Goal: Task Accomplishment & Management: Manage account settings

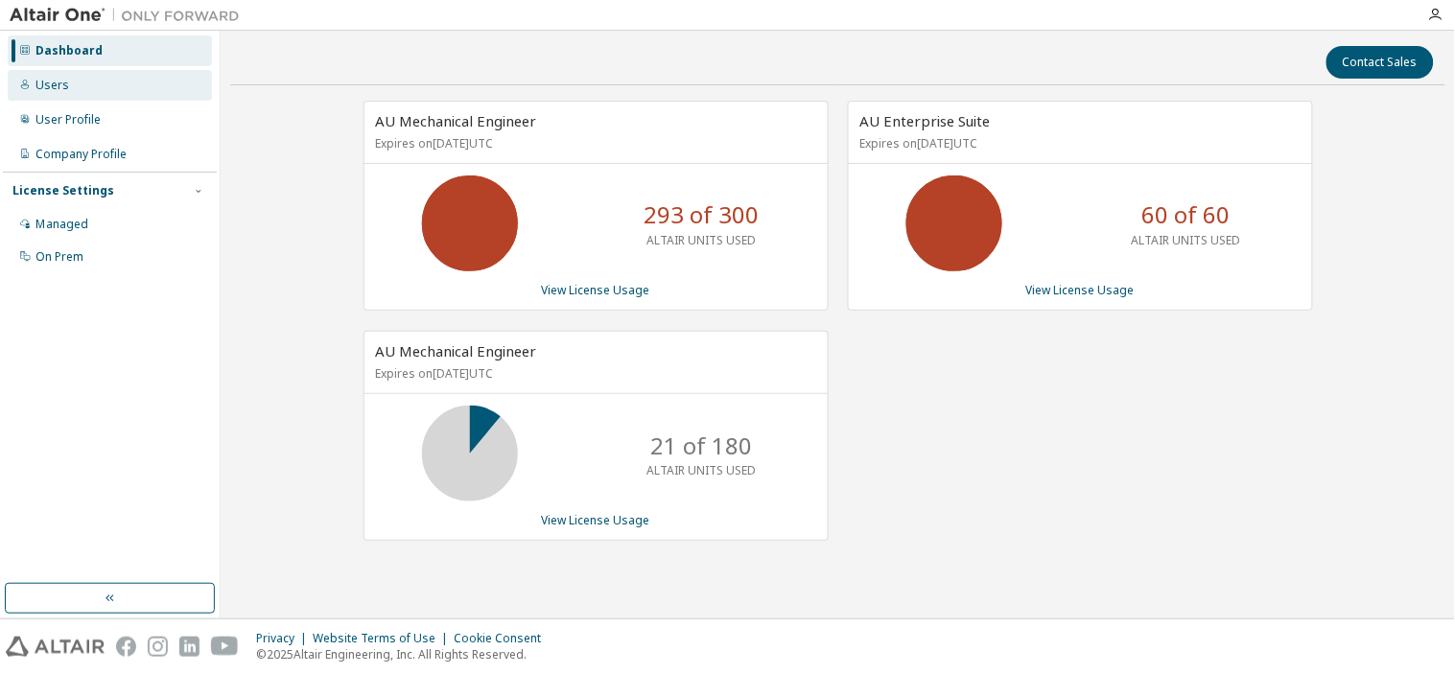
click at [97, 87] on div "Users" at bounding box center [110, 85] width 204 height 31
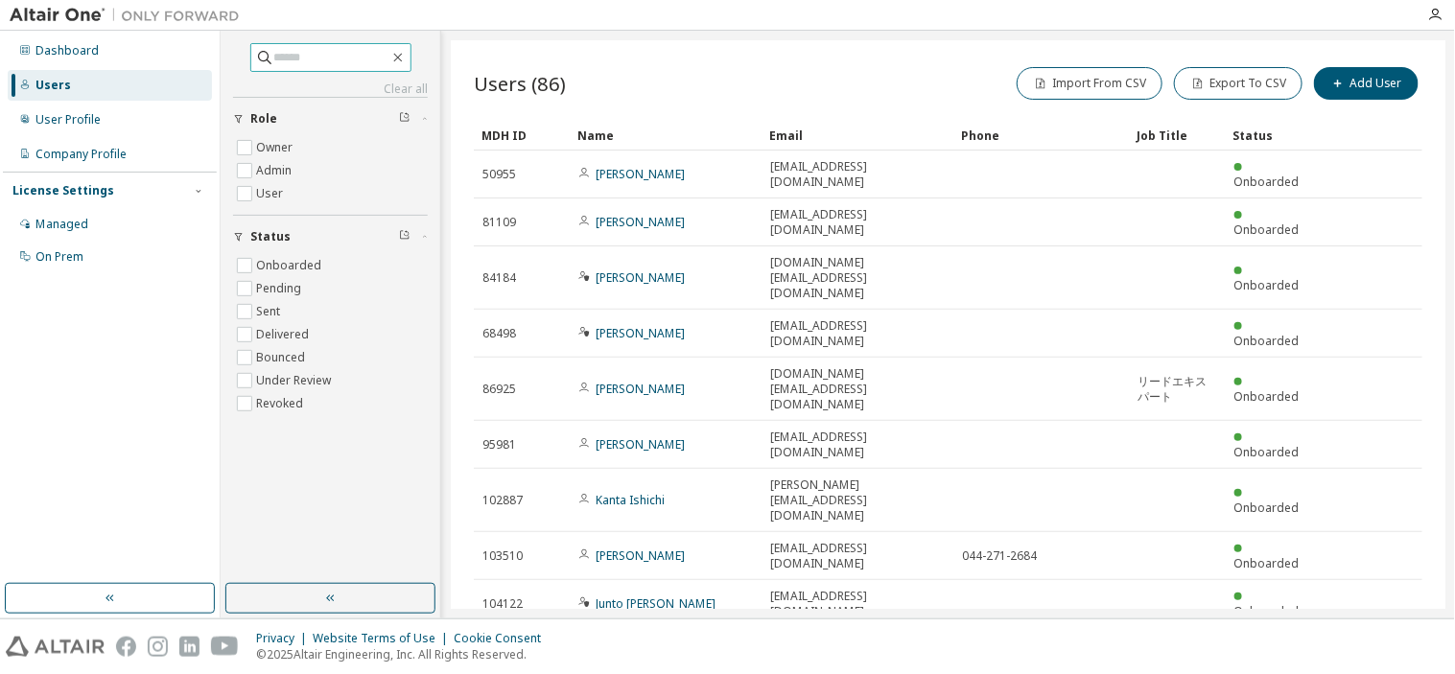
click at [371, 58] on input "text" at bounding box center [331, 57] width 115 height 19
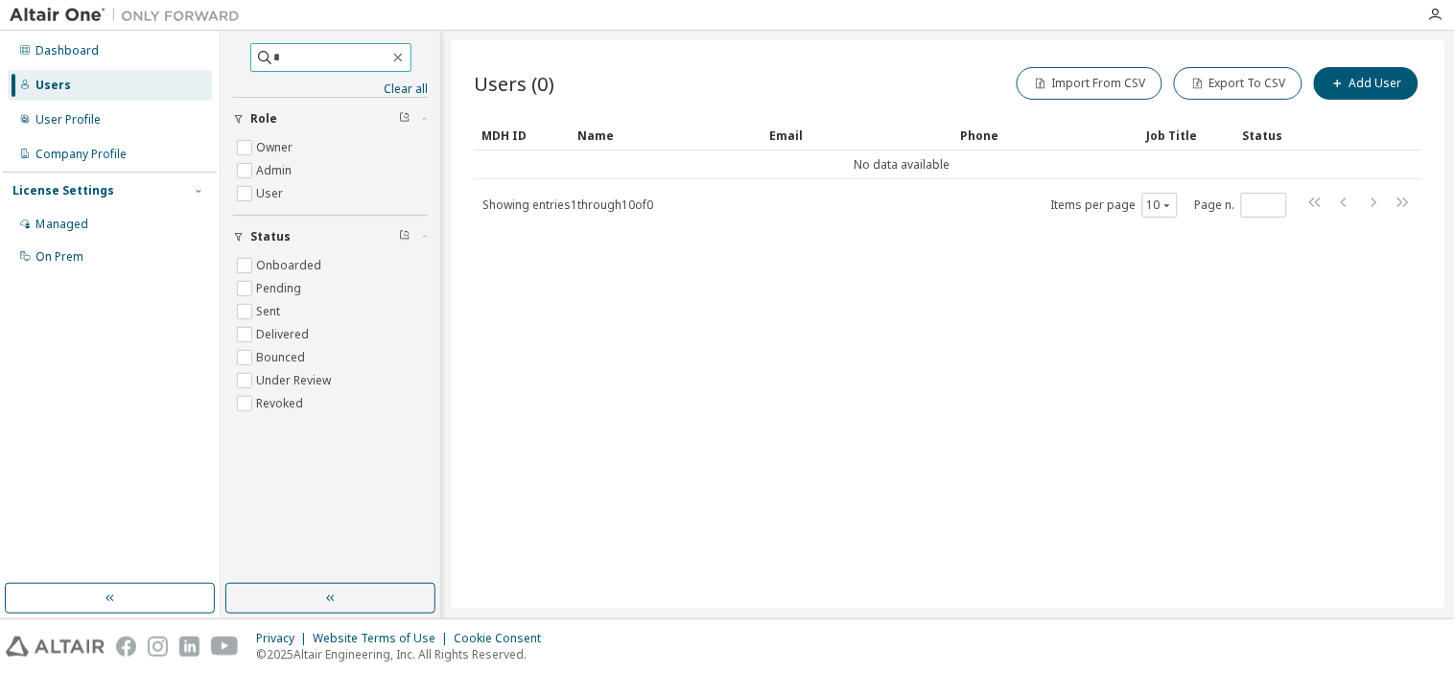
type input "*"
click at [269, 198] on label "User" at bounding box center [271, 193] width 31 height 23
drag, startPoint x: 314, startPoint y: 58, endPoint x: 89, endPoint y: 51, distance: 224.5
click at [104, 56] on div "Dashboard Users User Profile Company Profile License Settings Managed On Prem *…" at bounding box center [727, 325] width 1455 height 588
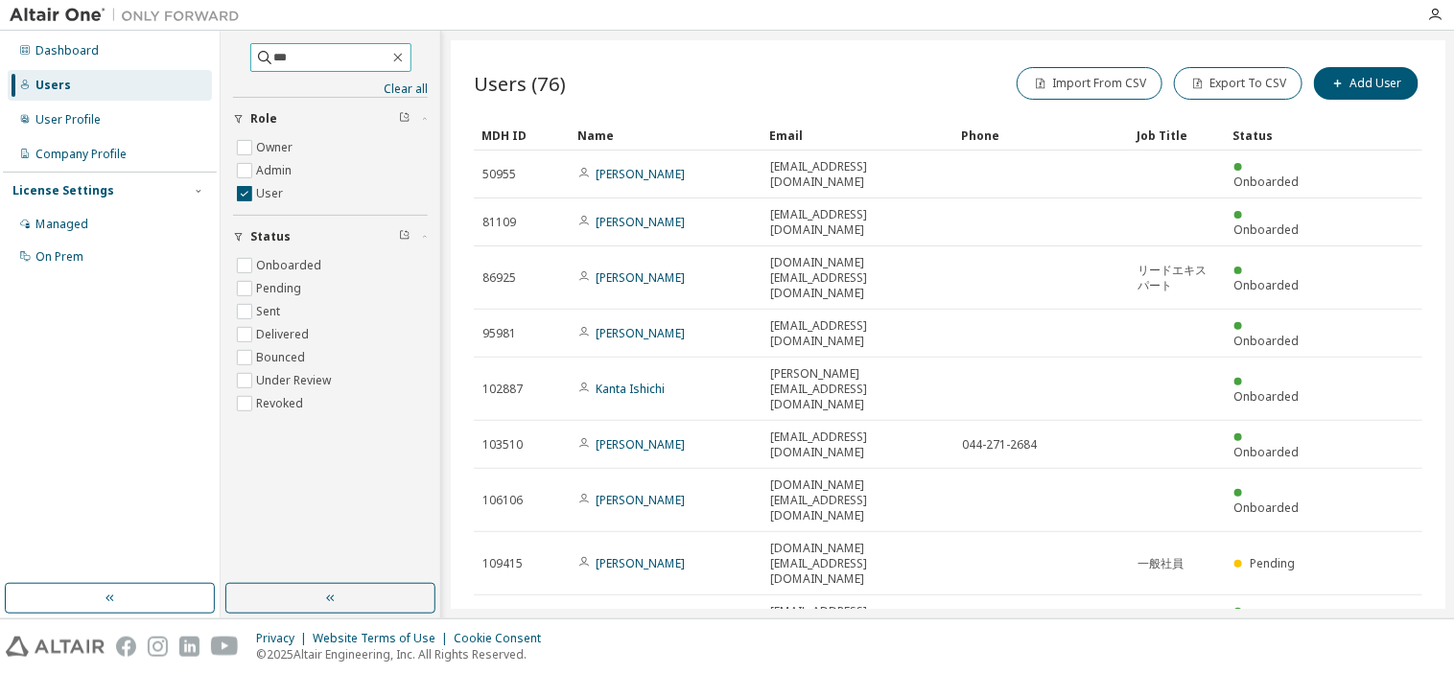
type input "***"
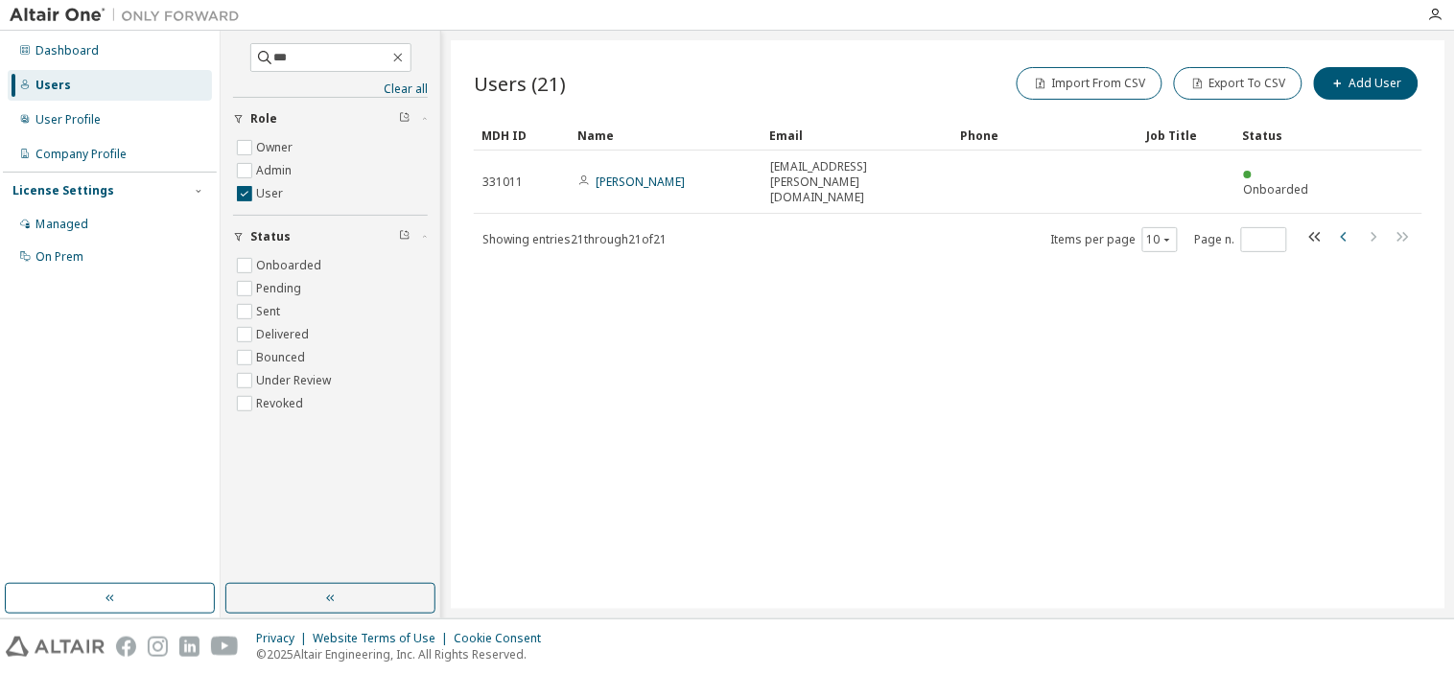
click at [1343, 225] on icon "button" at bounding box center [1344, 236] width 23 height 23
type input "*"
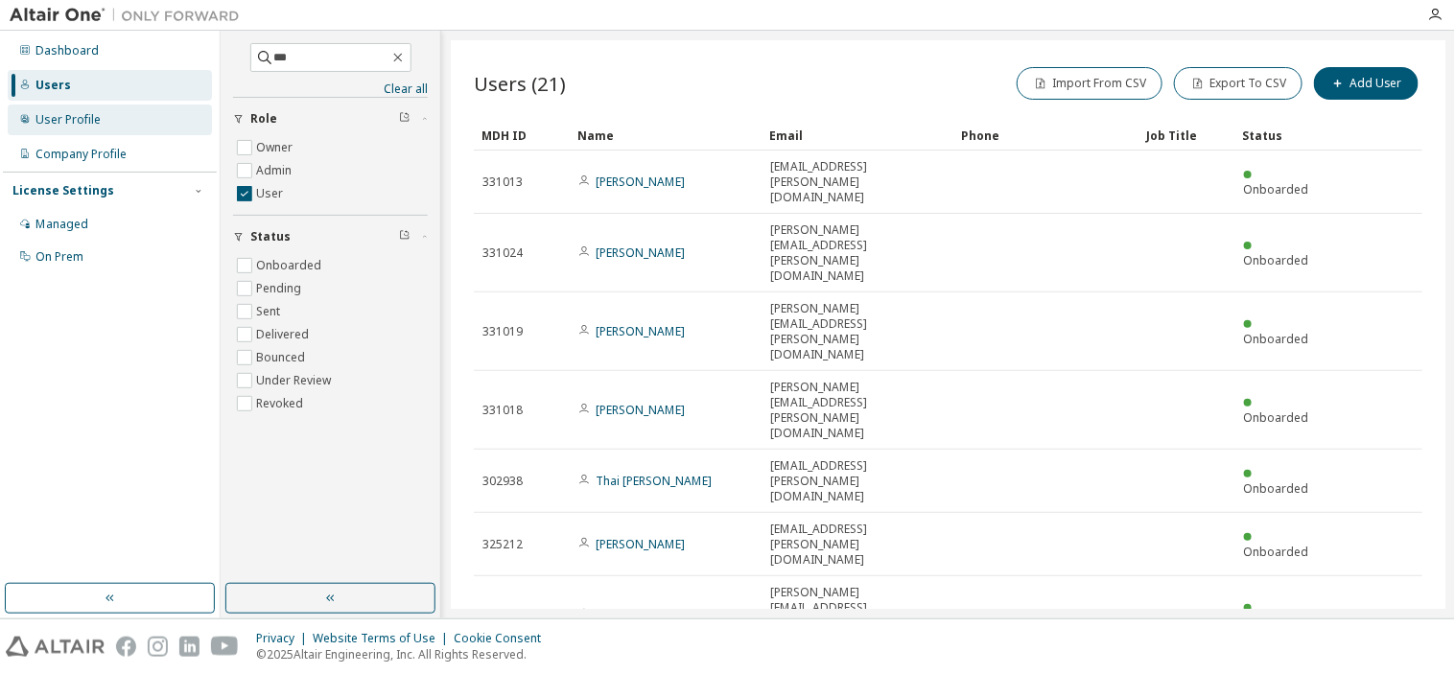
click at [134, 105] on div "User Profile" at bounding box center [110, 120] width 204 height 31
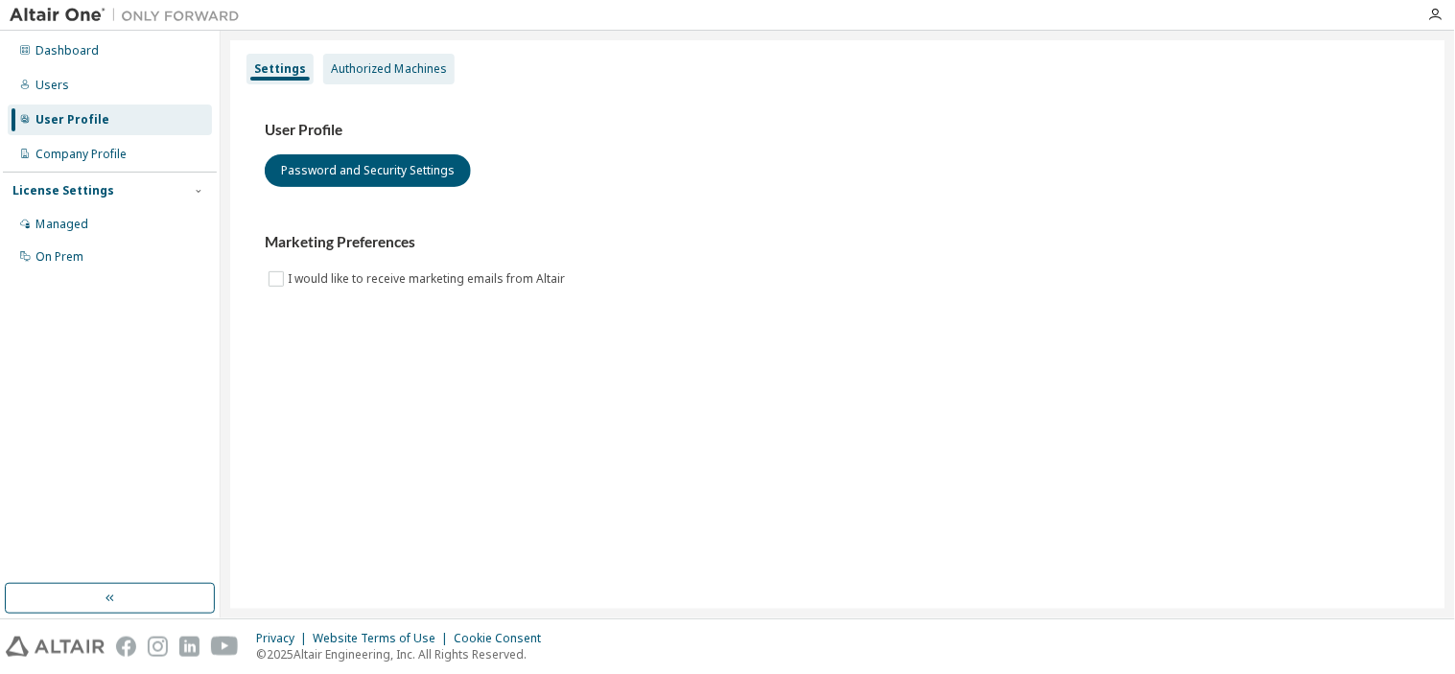
click at [391, 70] on div "Authorized Machines" at bounding box center [389, 68] width 116 height 15
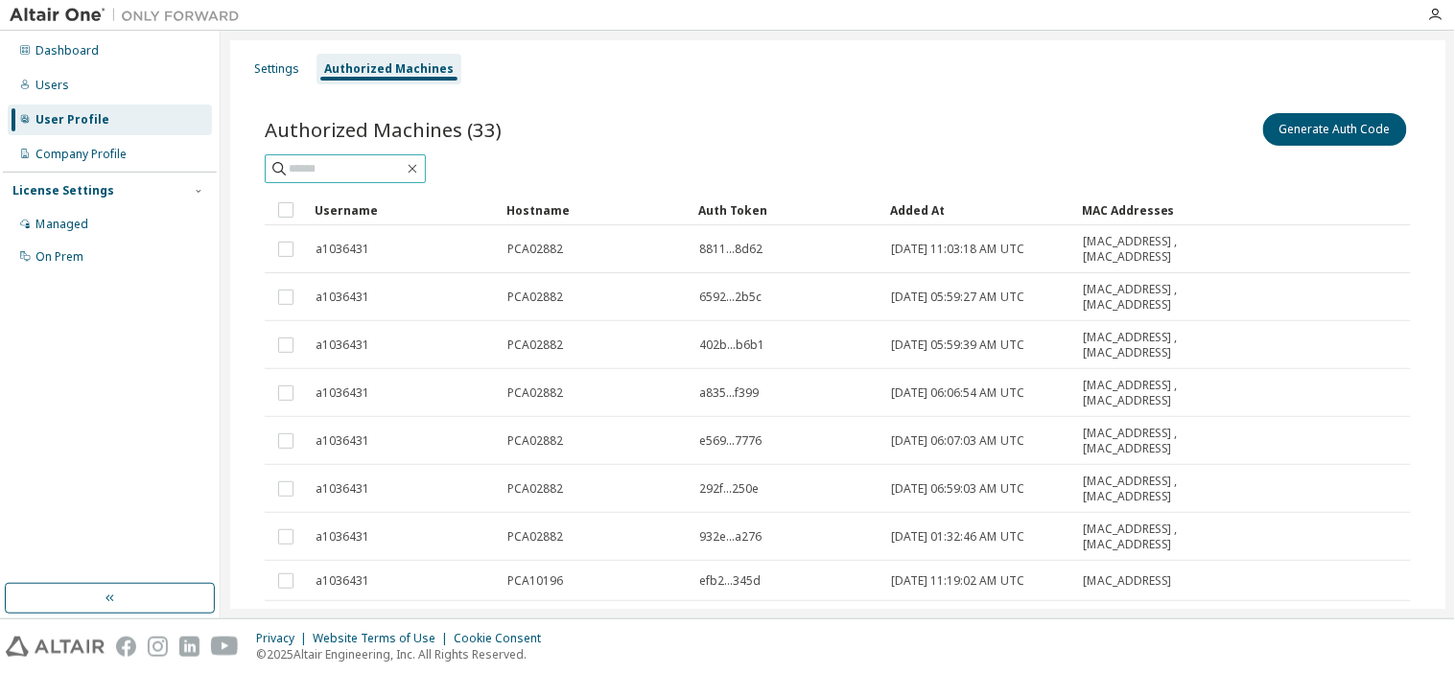
click at [361, 157] on span at bounding box center [345, 168] width 161 height 29
click at [317, 154] on span at bounding box center [345, 168] width 161 height 29
click at [311, 167] on input "text" at bounding box center [346, 168] width 115 height 19
type input "*"
type input "******"
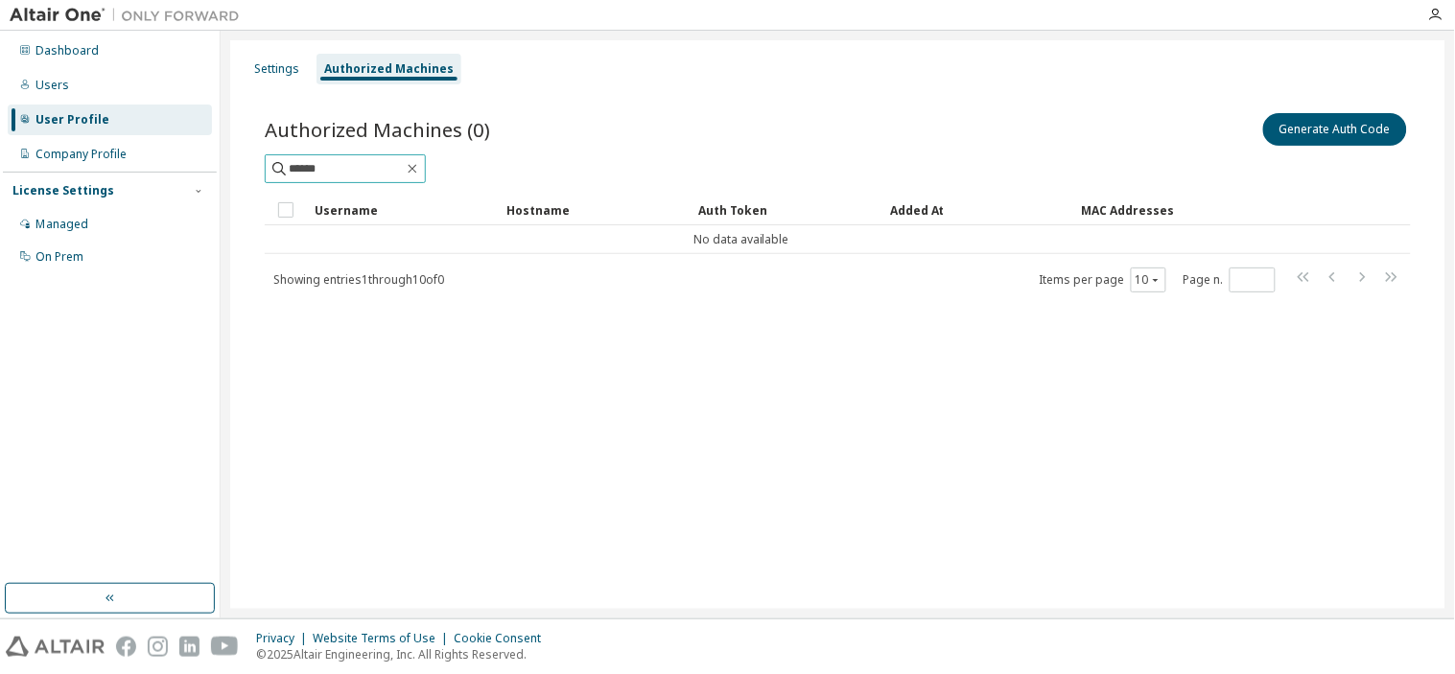
drag, startPoint x: 368, startPoint y: 165, endPoint x: 225, endPoint y: 168, distance: 142.9
click at [228, 168] on div "Settings Authorized Machines Authorized Machines (0) Generate Auth Code ****** …" at bounding box center [838, 325] width 1234 height 588
type input "******"
drag, startPoint x: 359, startPoint y: 170, endPoint x: 117, endPoint y: 165, distance: 241.8
click at [215, 170] on div "Dashboard Users User Profile Company Profile License Settings Managed On Prem S…" at bounding box center [727, 325] width 1455 height 588
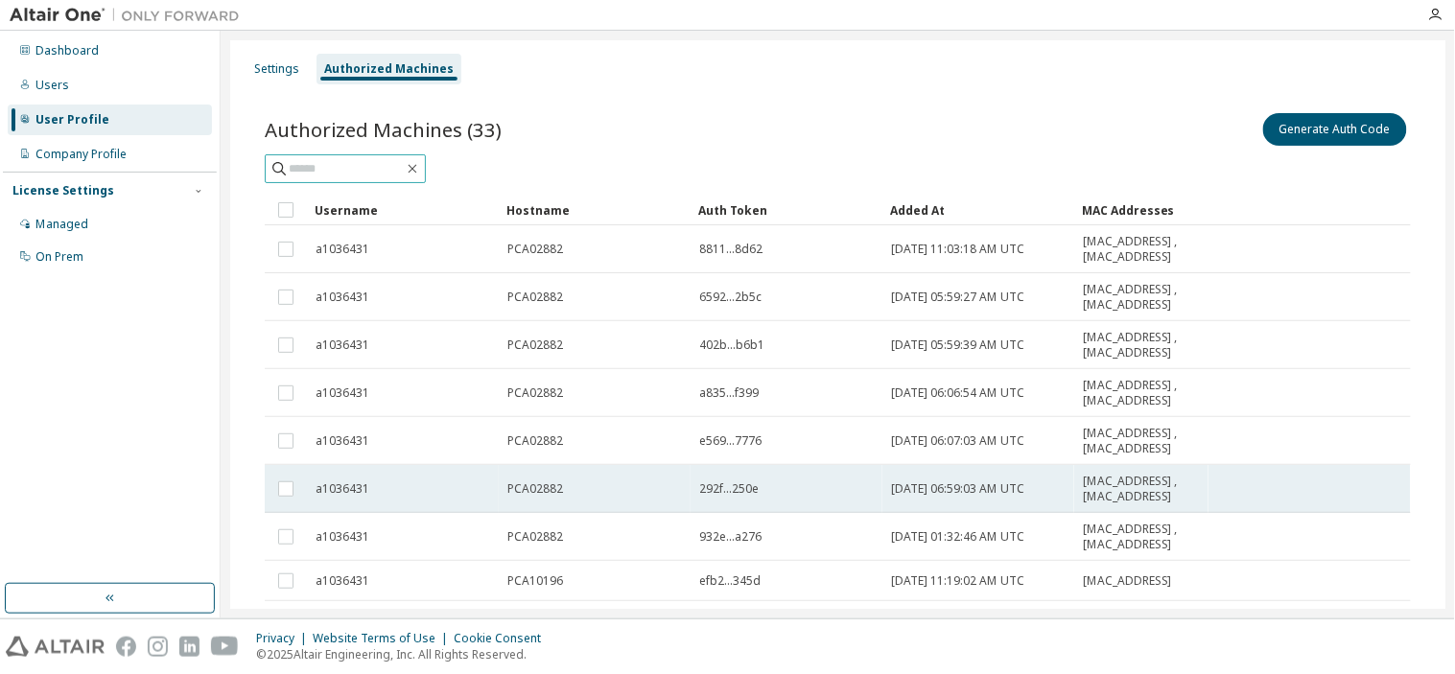
scroll to position [173, 0]
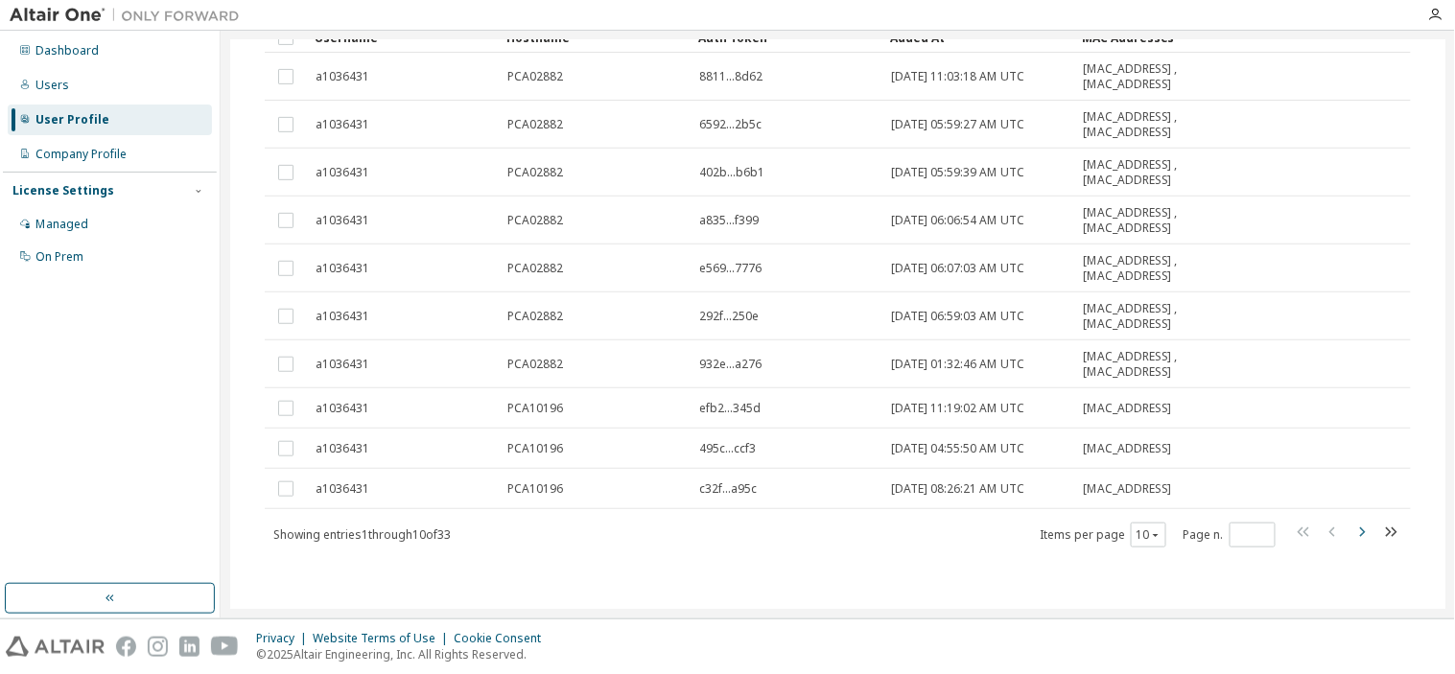
click at [1356, 534] on icon "button" at bounding box center [1362, 532] width 23 height 23
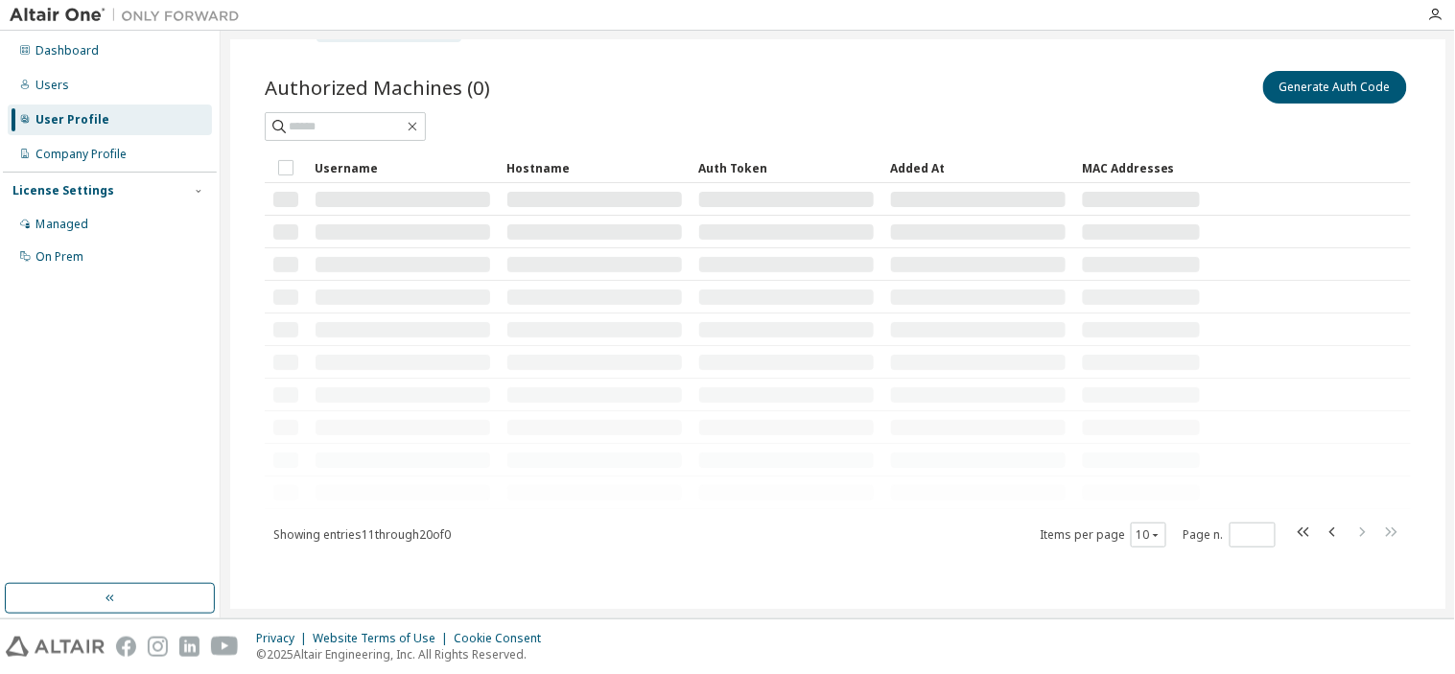
scroll to position [150, 0]
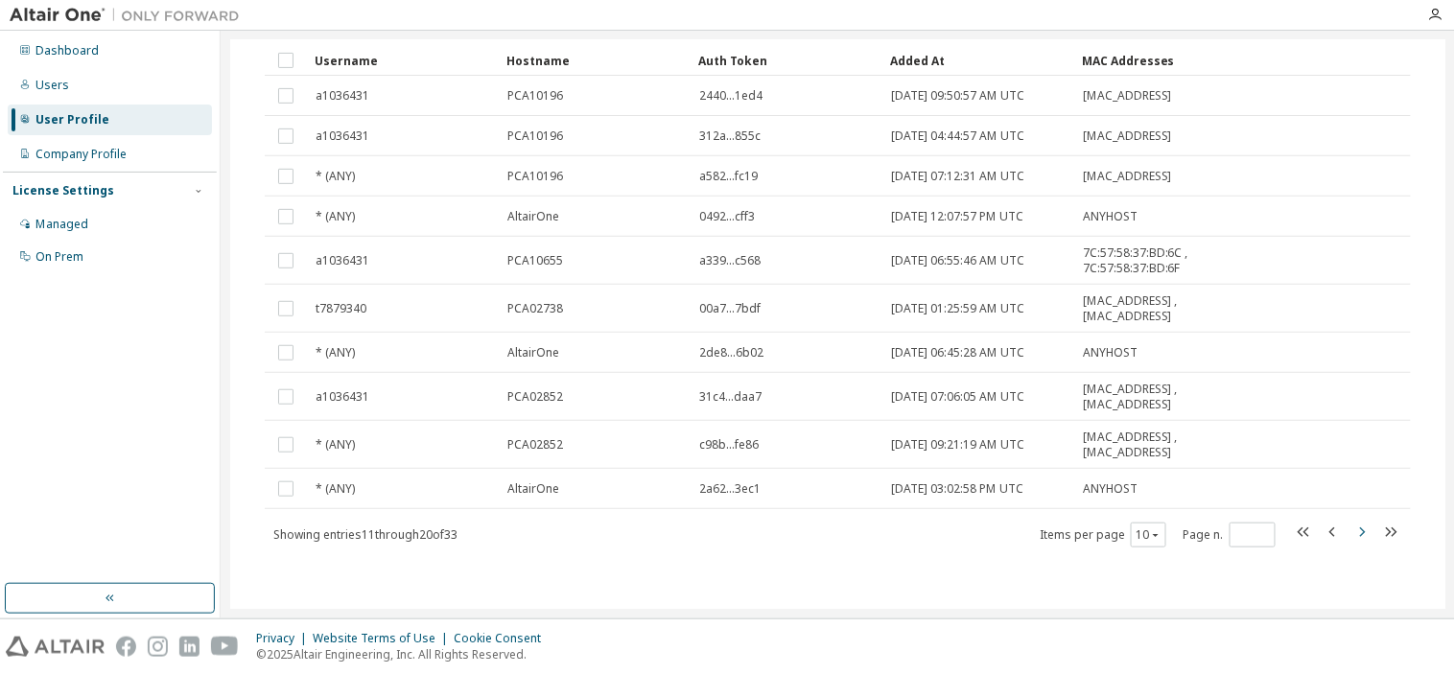
click at [1356, 534] on icon "button" at bounding box center [1362, 532] width 23 height 23
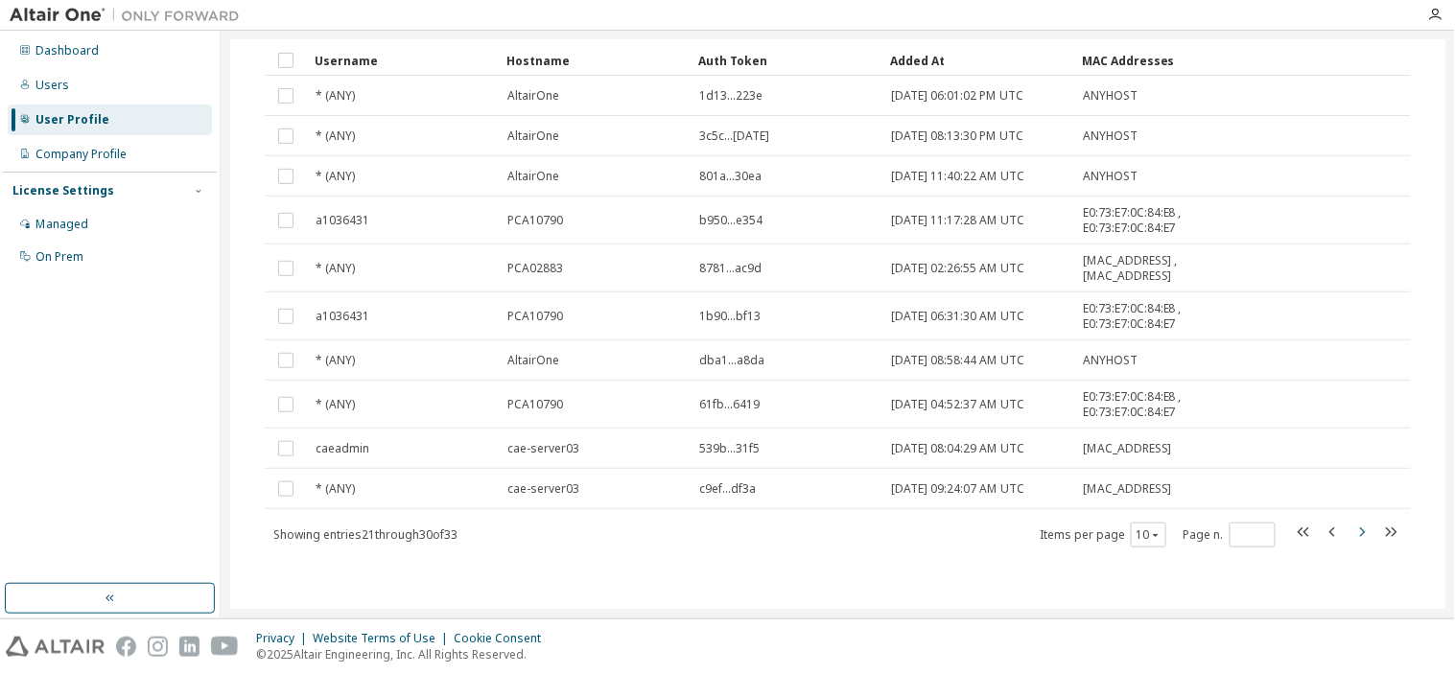
click at [1356, 534] on icon "button" at bounding box center [1362, 532] width 23 height 23
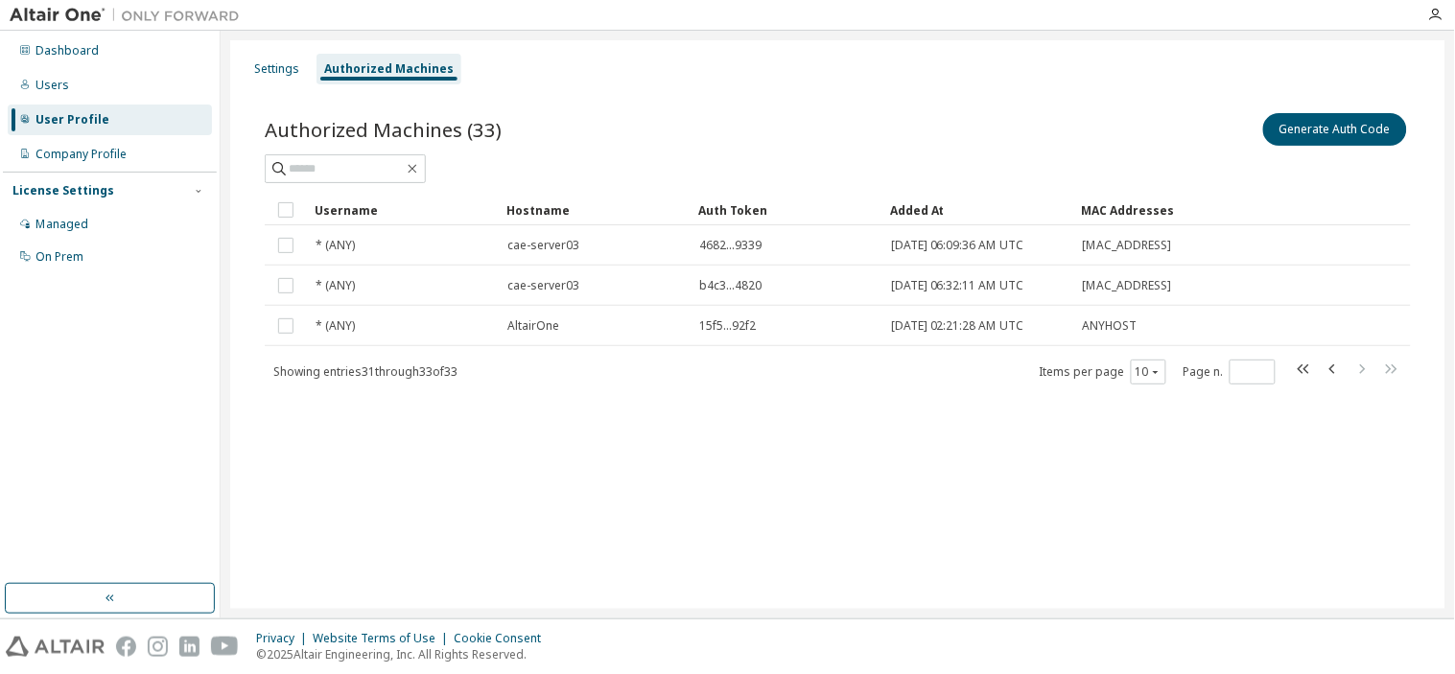
scroll to position [0, 0]
click at [1305, 375] on icon "button" at bounding box center [1304, 369] width 23 height 23
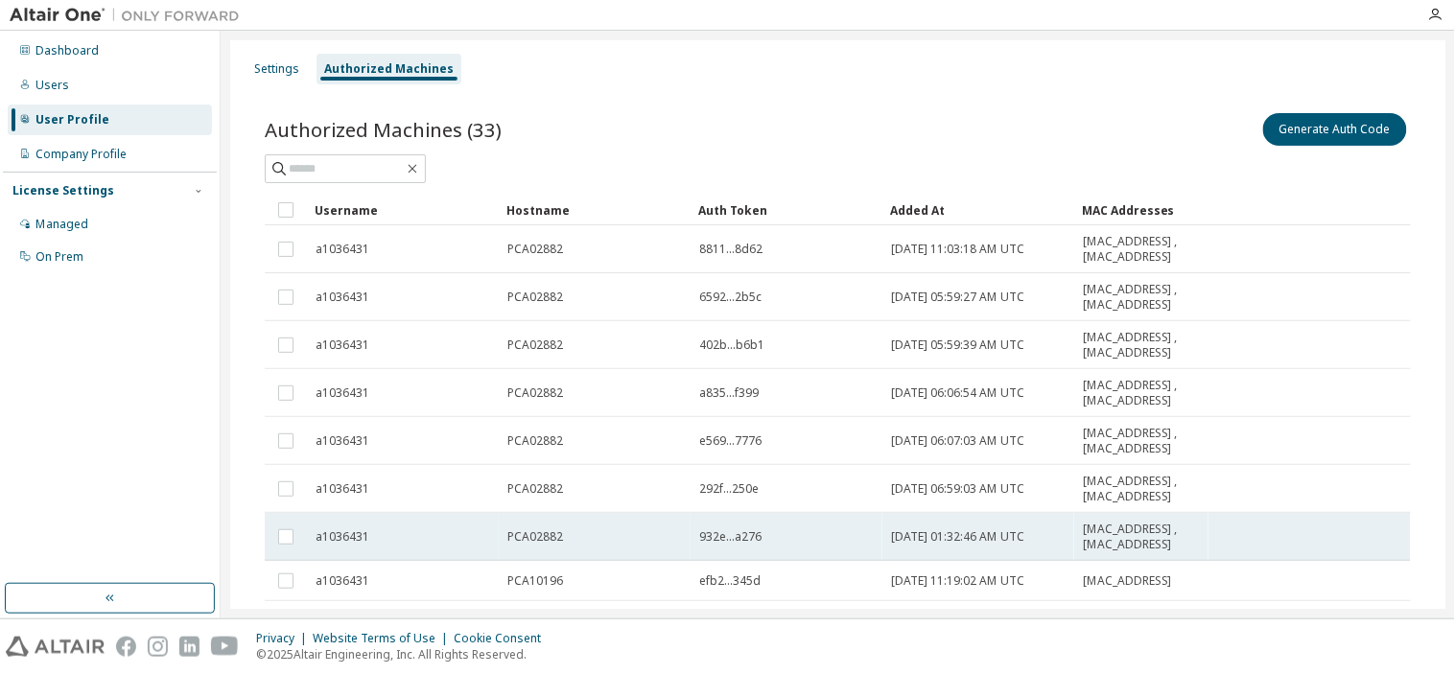
scroll to position [173, 0]
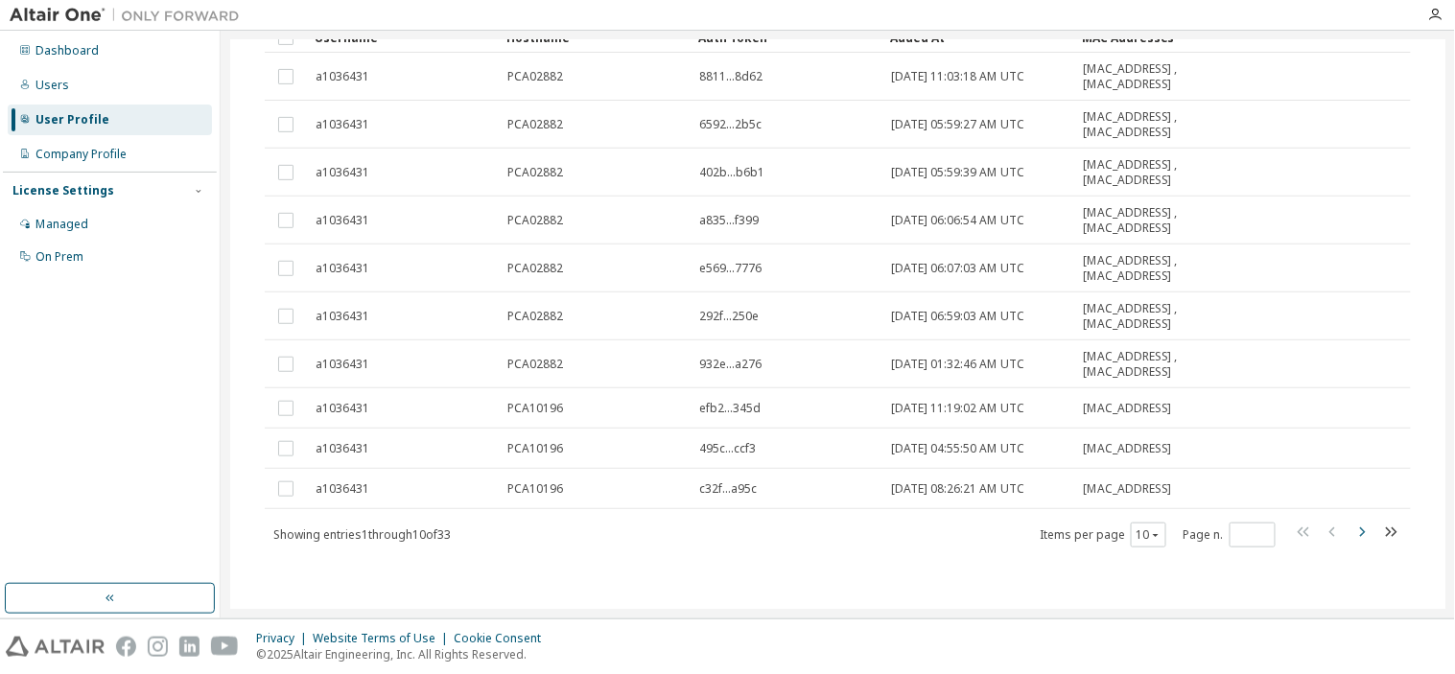
click at [1353, 532] on icon "button" at bounding box center [1362, 532] width 23 height 23
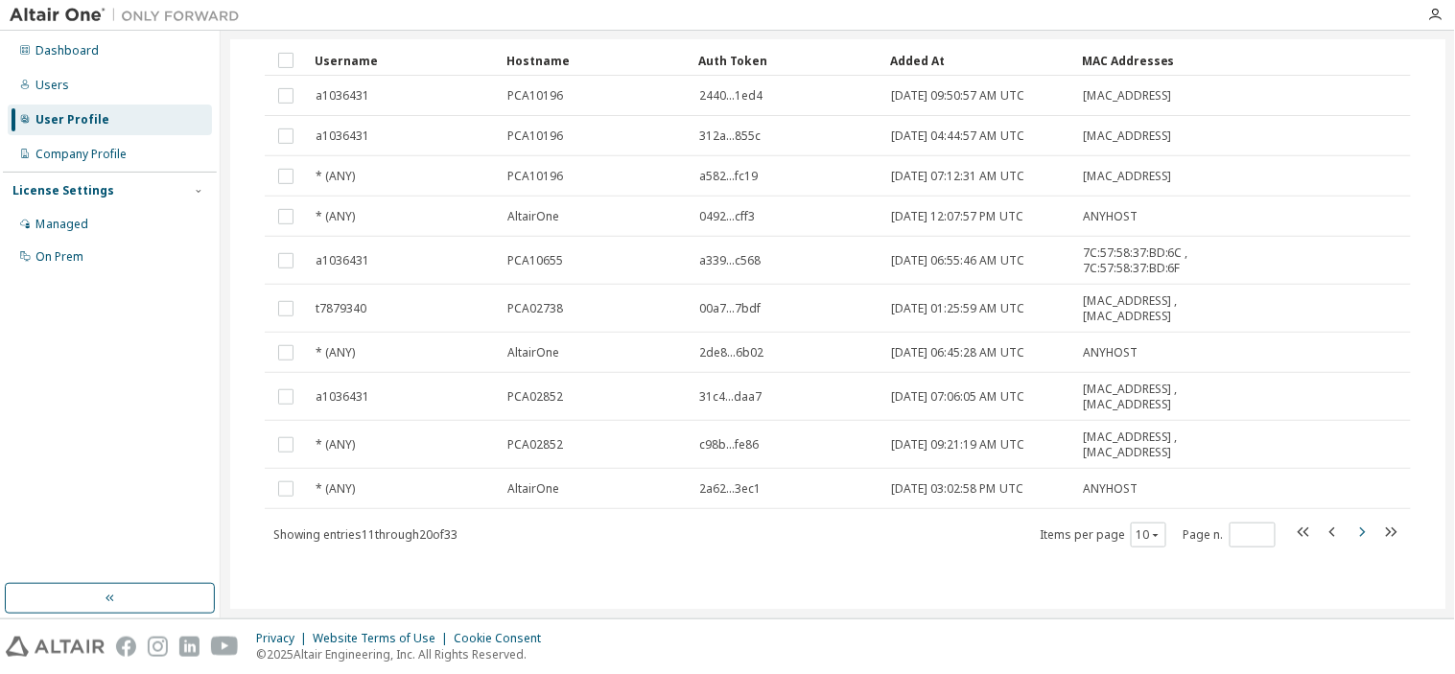
click at [1353, 532] on icon "button" at bounding box center [1362, 532] width 23 height 23
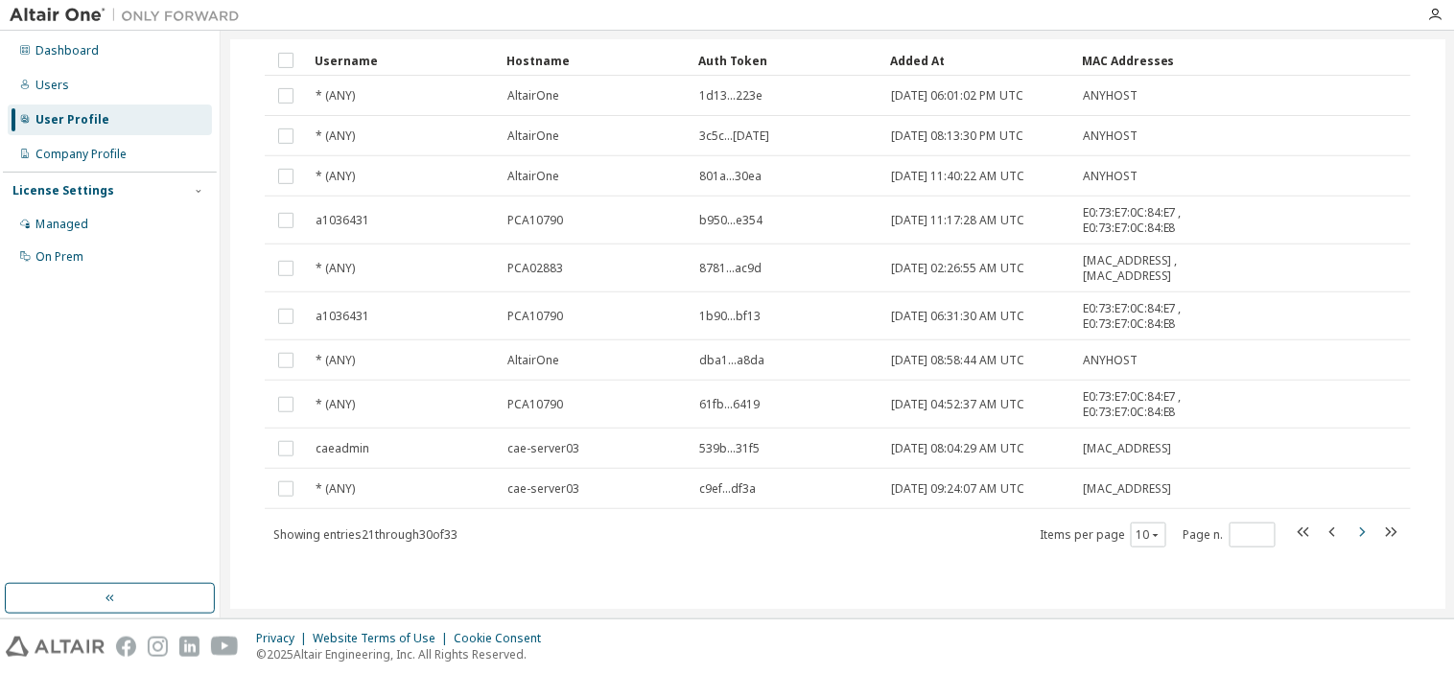
click at [1353, 532] on icon "button" at bounding box center [1362, 532] width 23 height 23
type input "*"
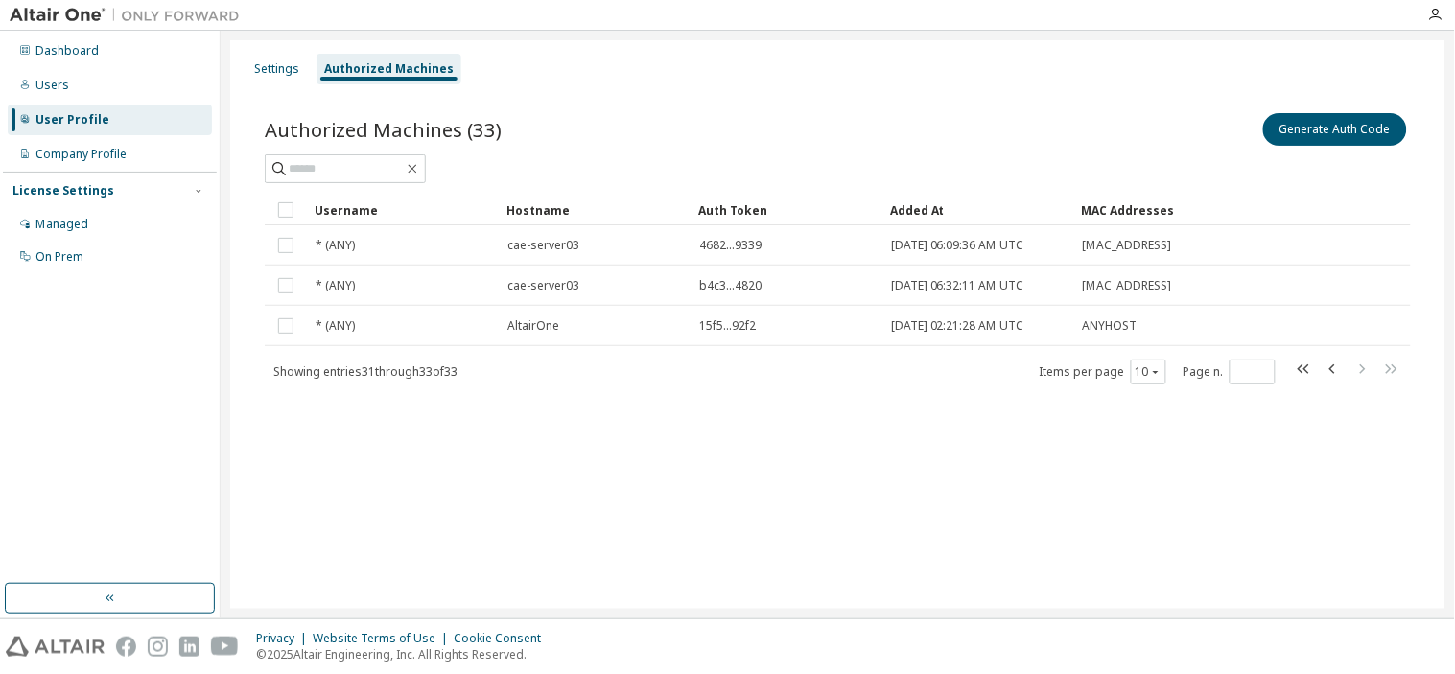
scroll to position [0, 0]
click at [285, 81] on div "Settings" at bounding box center [277, 69] width 60 height 31
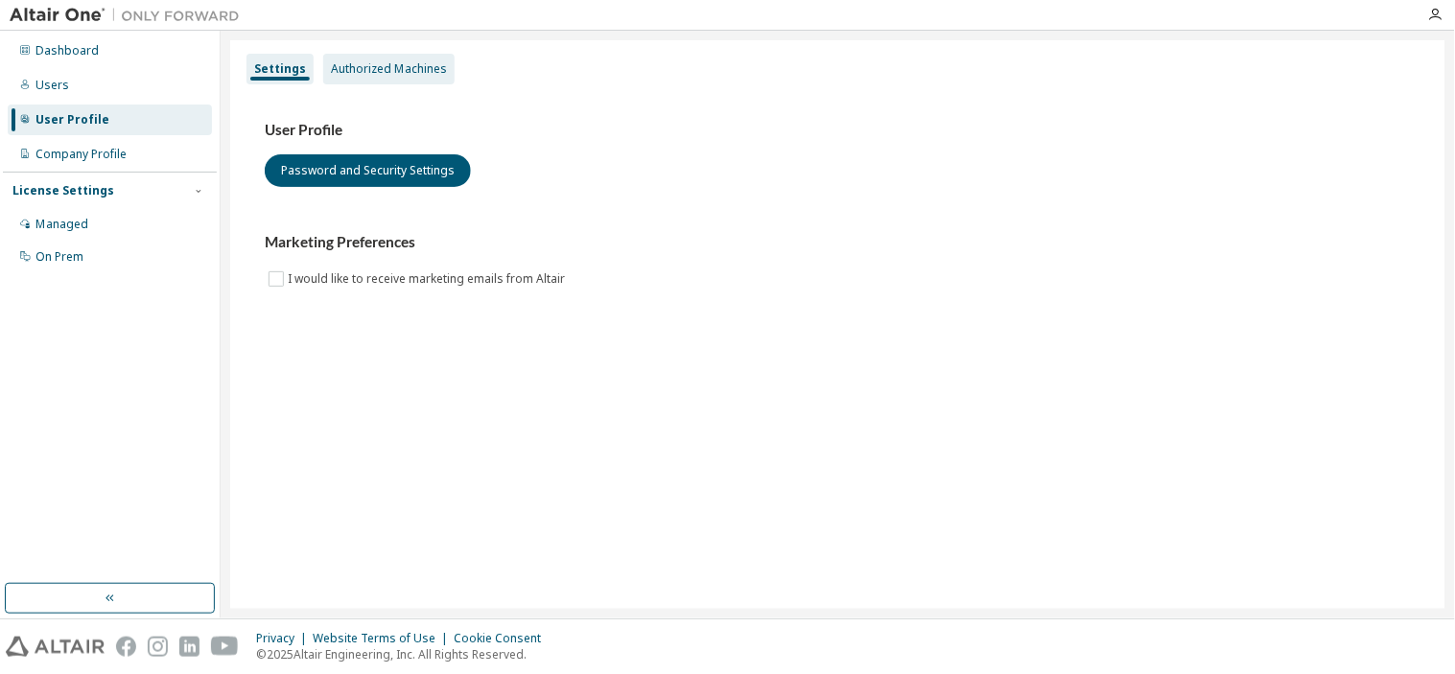
click at [397, 62] on div "Authorized Machines" at bounding box center [389, 68] width 116 height 15
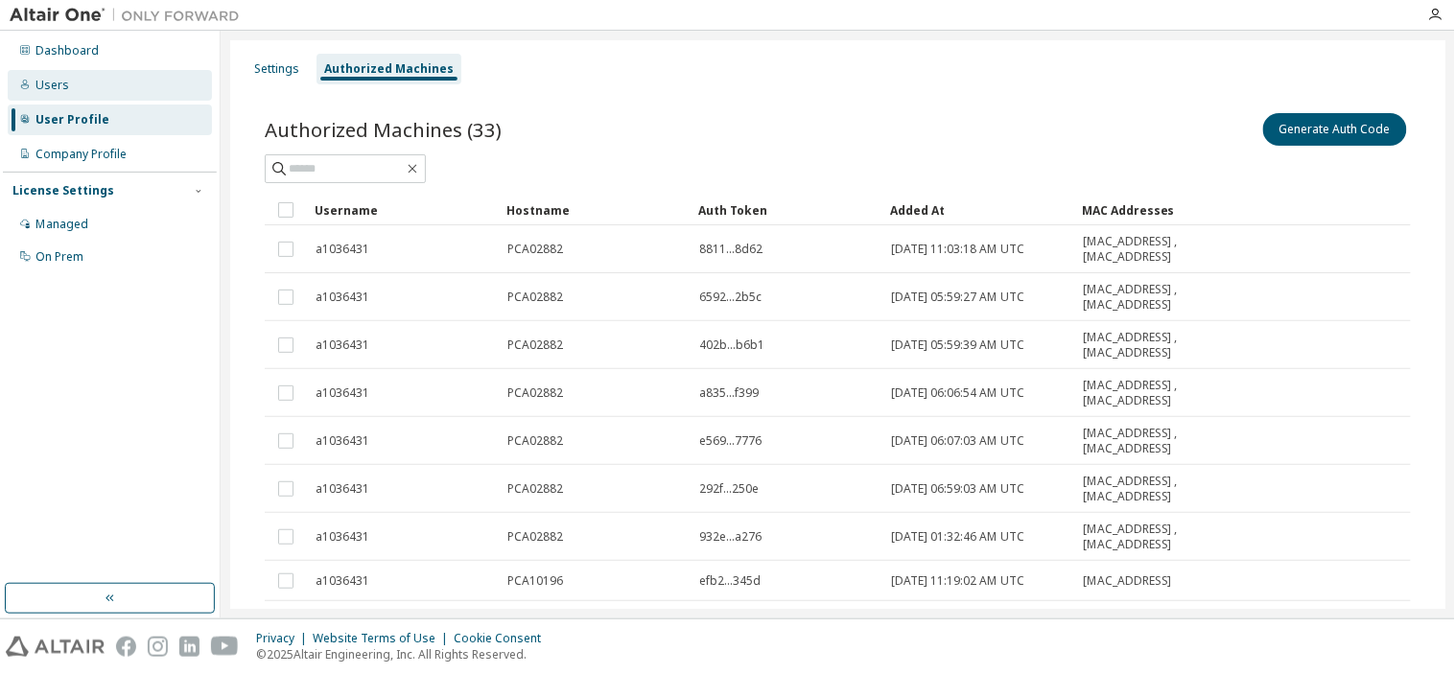
click at [61, 80] on div "Users" at bounding box center [52, 85] width 34 height 15
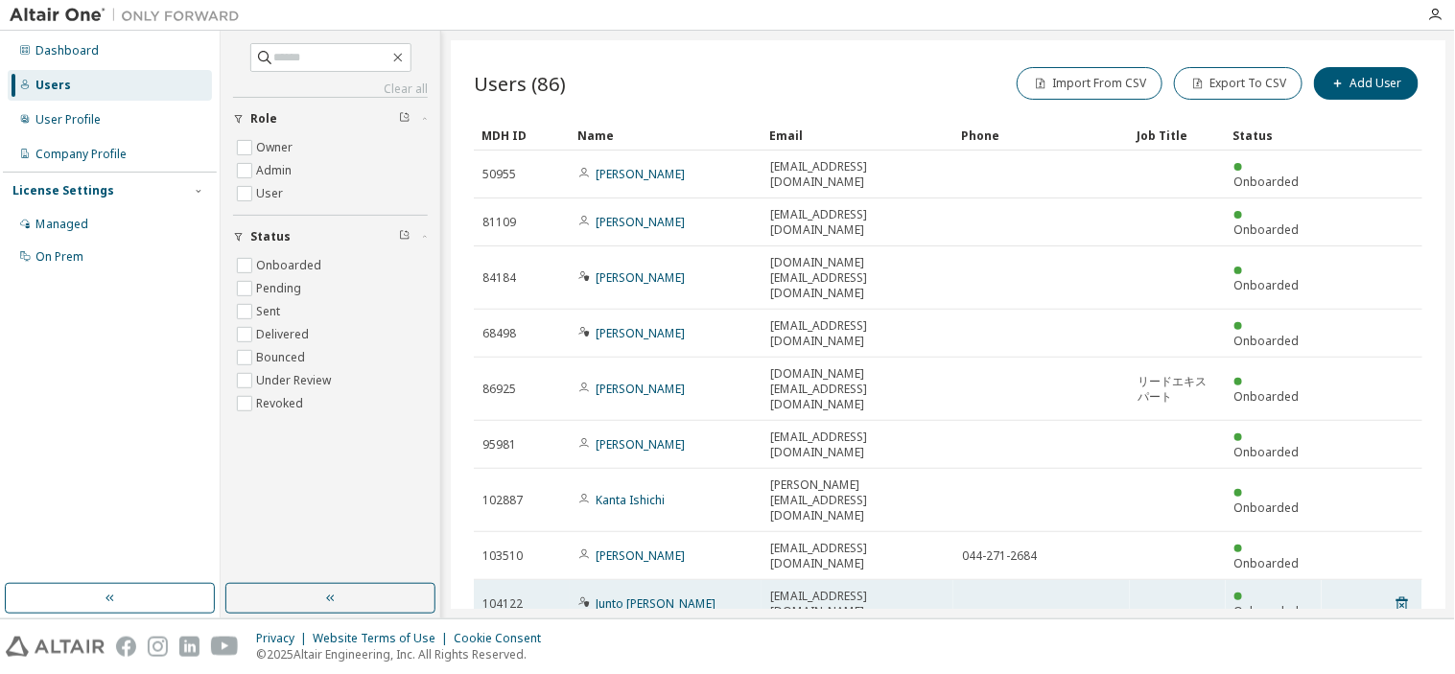
scroll to position [48, 0]
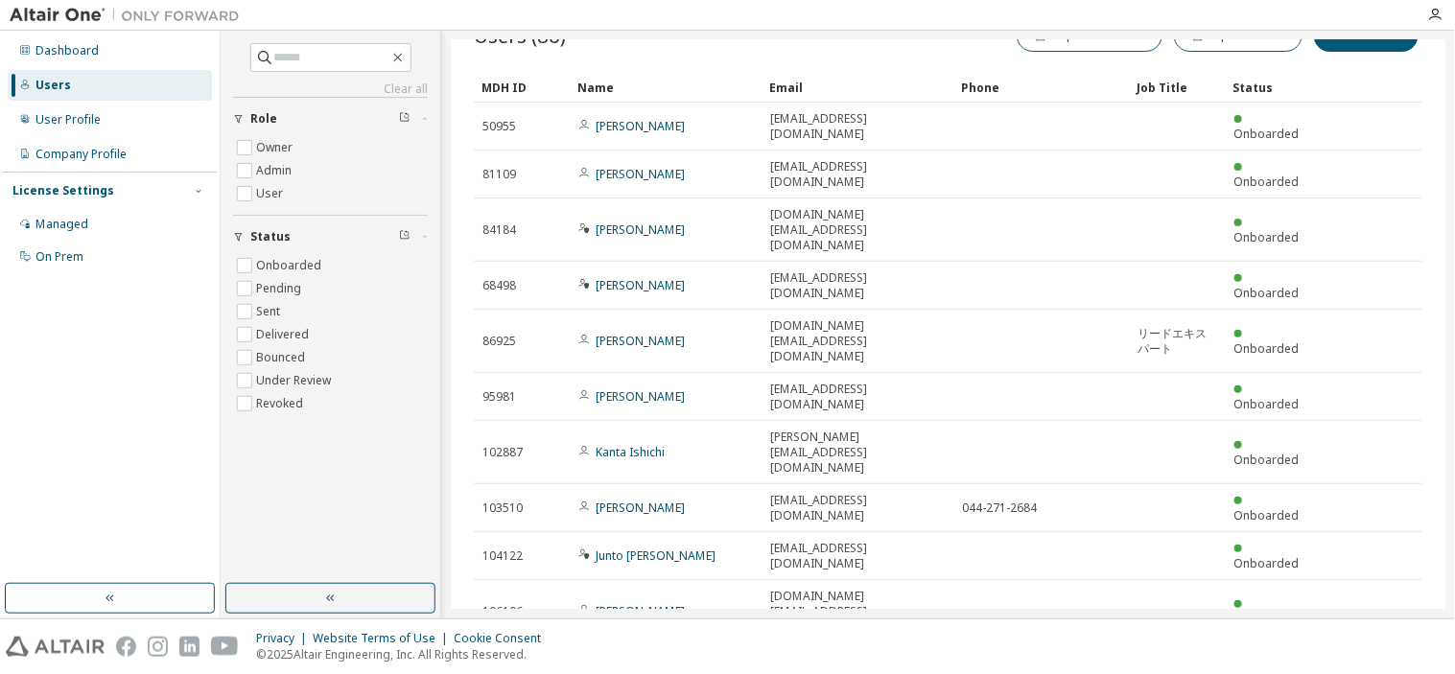
click at [1374, 655] on icon "button" at bounding box center [1373, 666] width 23 height 23
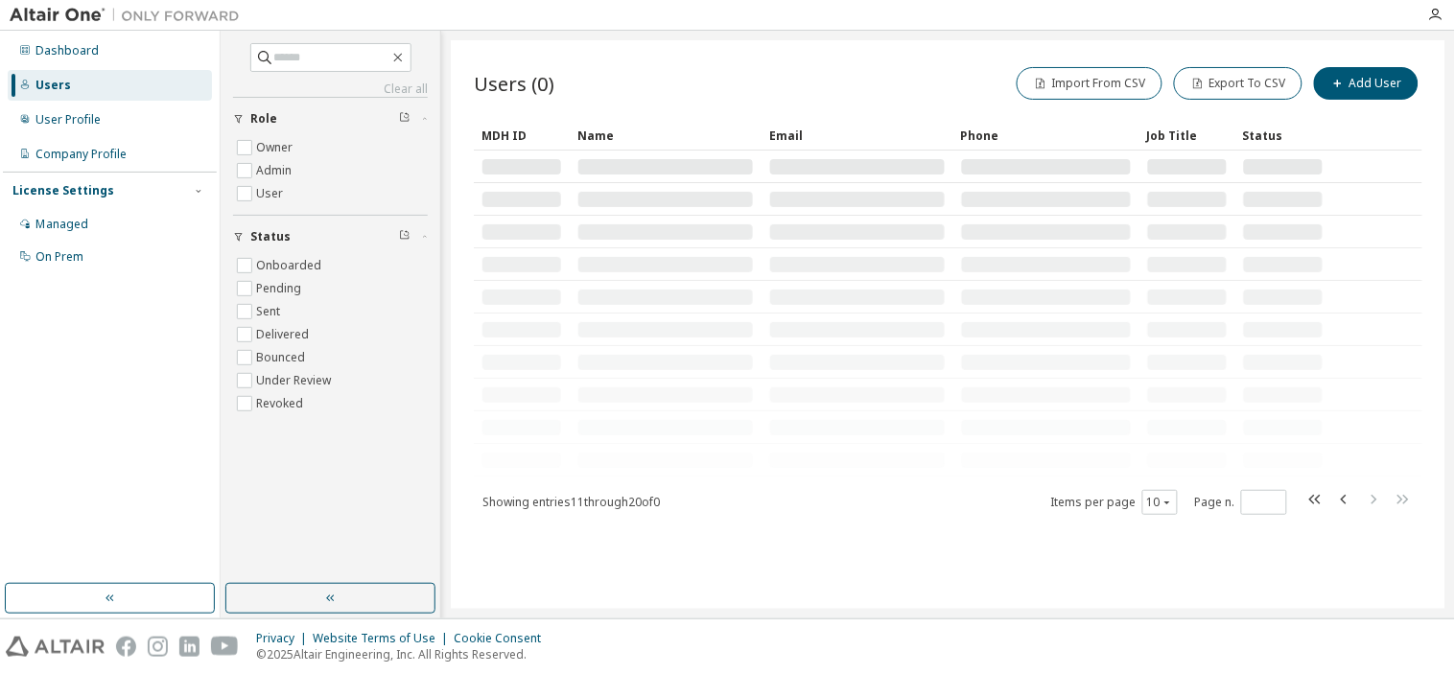
scroll to position [0, 0]
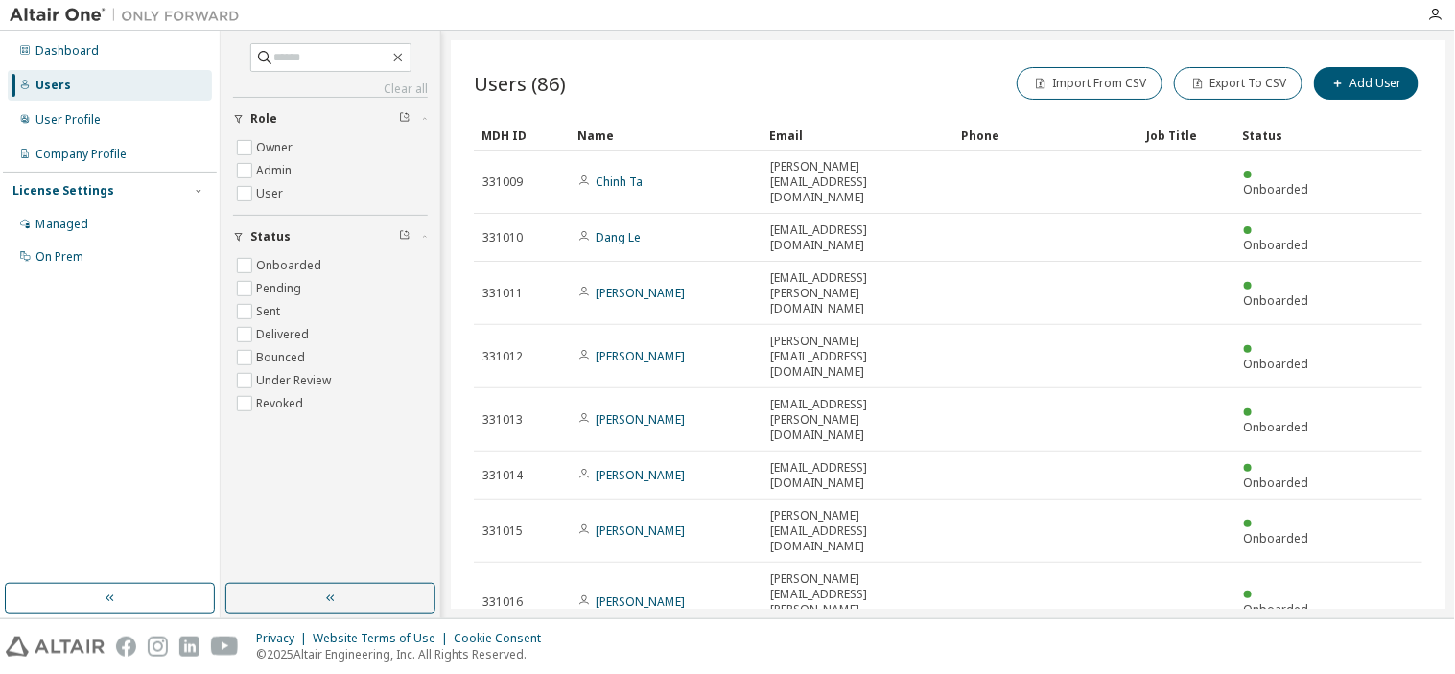
type input "*"
